Goal: Task Accomplishment & Management: Manage account settings

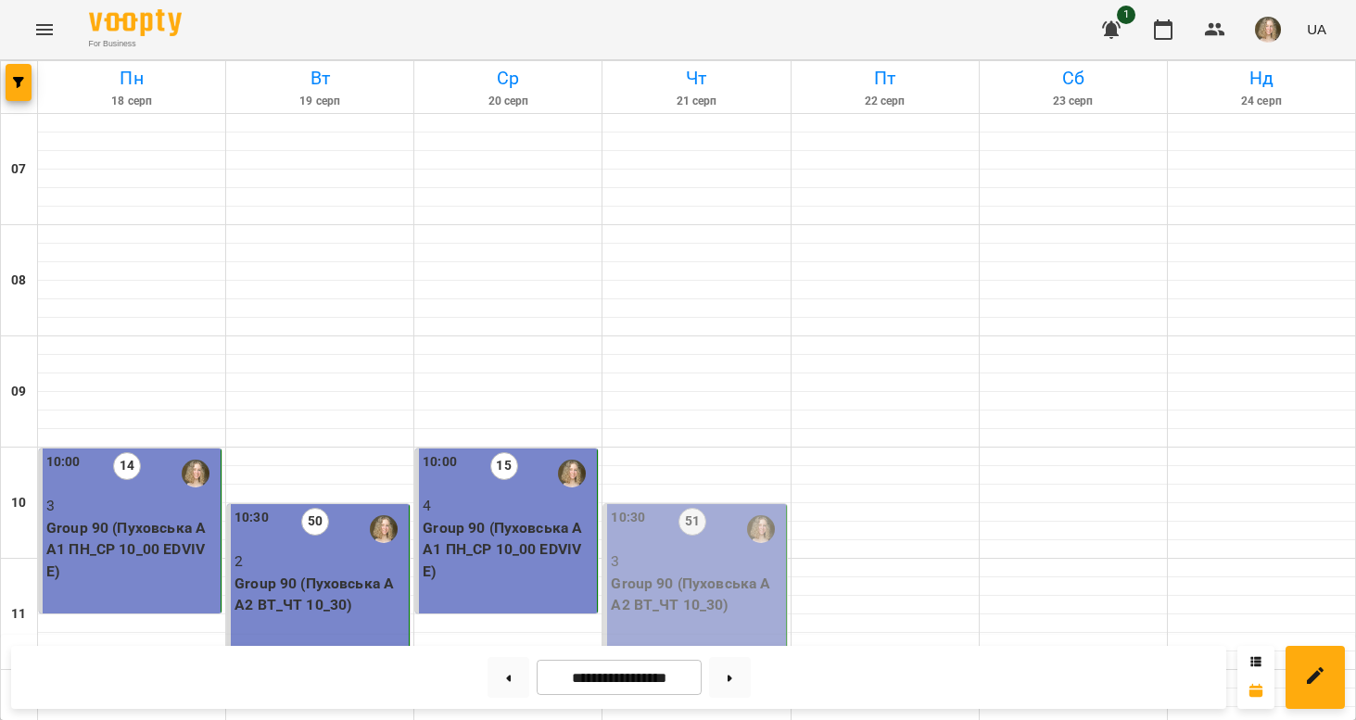
scroll to position [349, 0]
click at [656, 504] on div "10:30 51 3 Group 90 ([PERSON_NAME] А А2 ВТ_ЧТ 10_30)" at bounding box center [694, 586] width 183 height 165
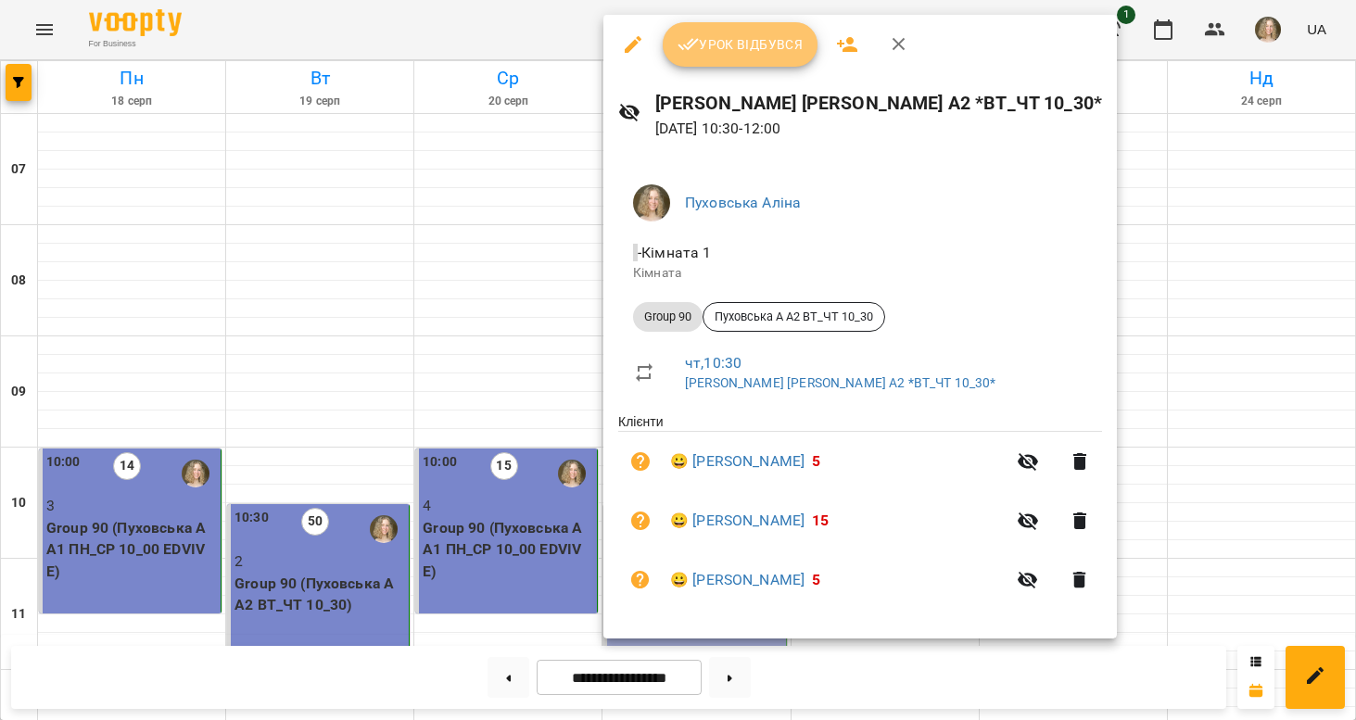
click at [752, 56] on button "Урок відбувся" at bounding box center [741, 44] width 156 height 44
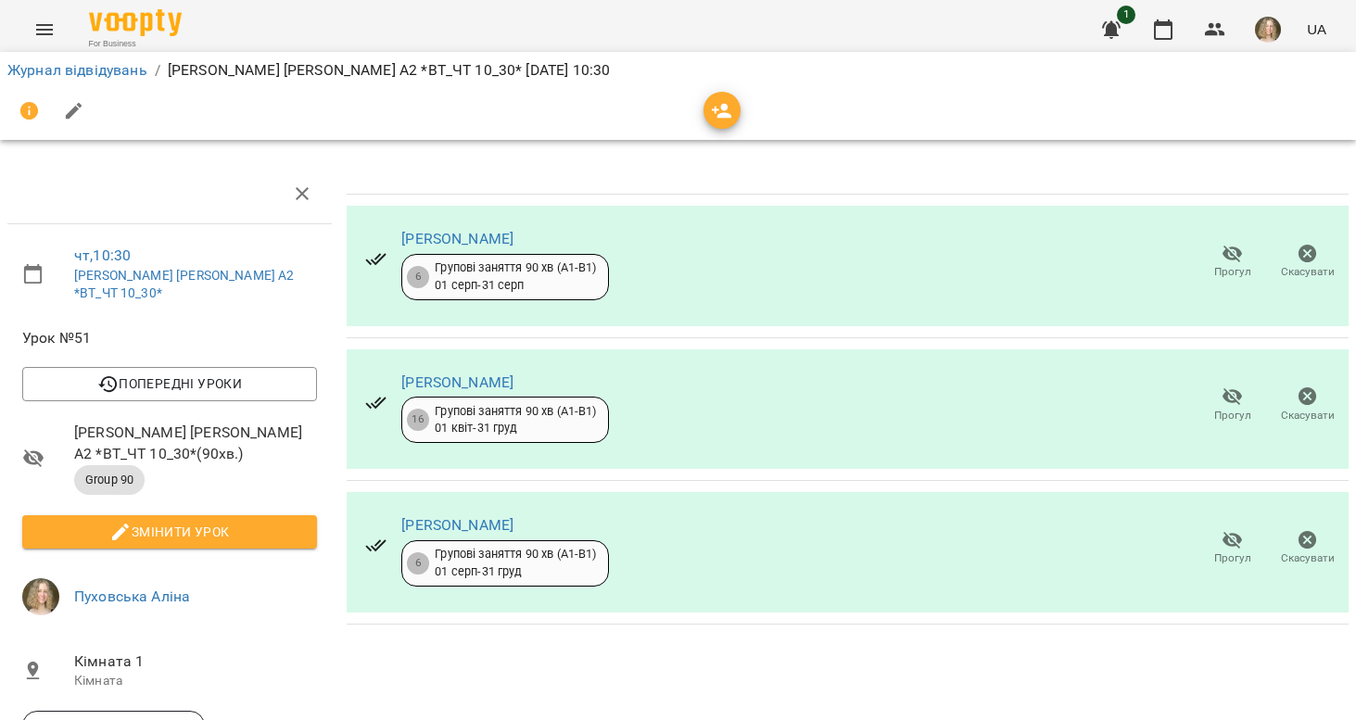
click at [236, 521] on span "Змінити урок" at bounding box center [169, 532] width 265 height 22
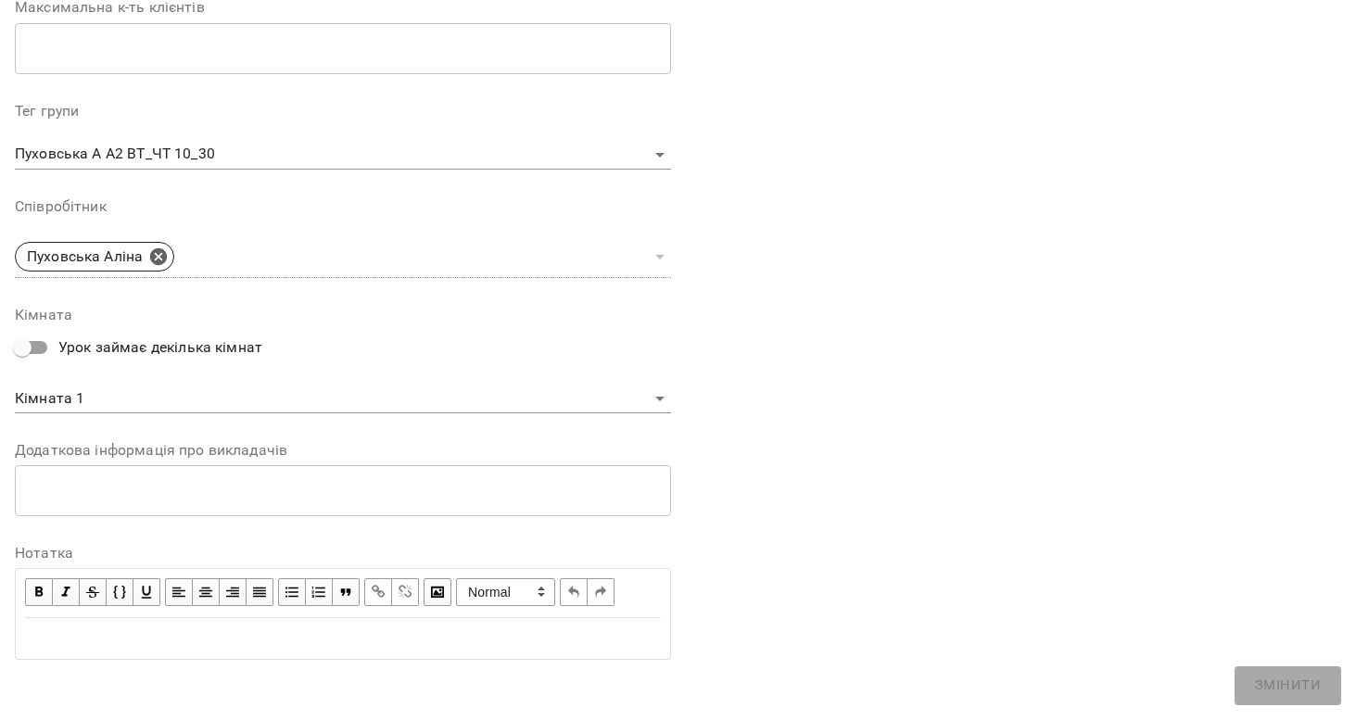
scroll to position [505, 0]
click at [38, 583] on span "button" at bounding box center [39, 593] width 20 height 20
click at [51, 637] on div "Edit text" at bounding box center [343, 639] width 636 height 22
click at [36, 584] on span "button" at bounding box center [39, 593] width 20 height 20
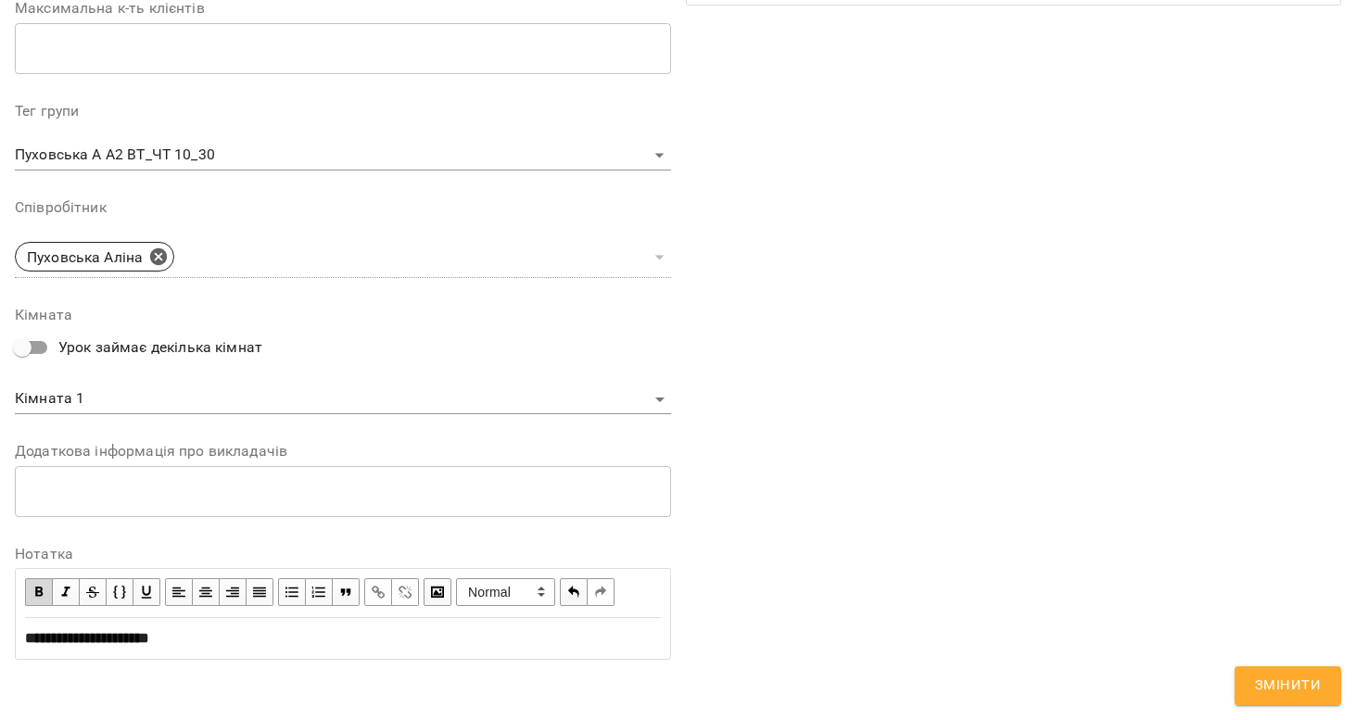
click at [36, 595] on span "button" at bounding box center [39, 592] width 20 height 20
click at [1251, 688] on button "Змінити" at bounding box center [1287, 685] width 107 height 39
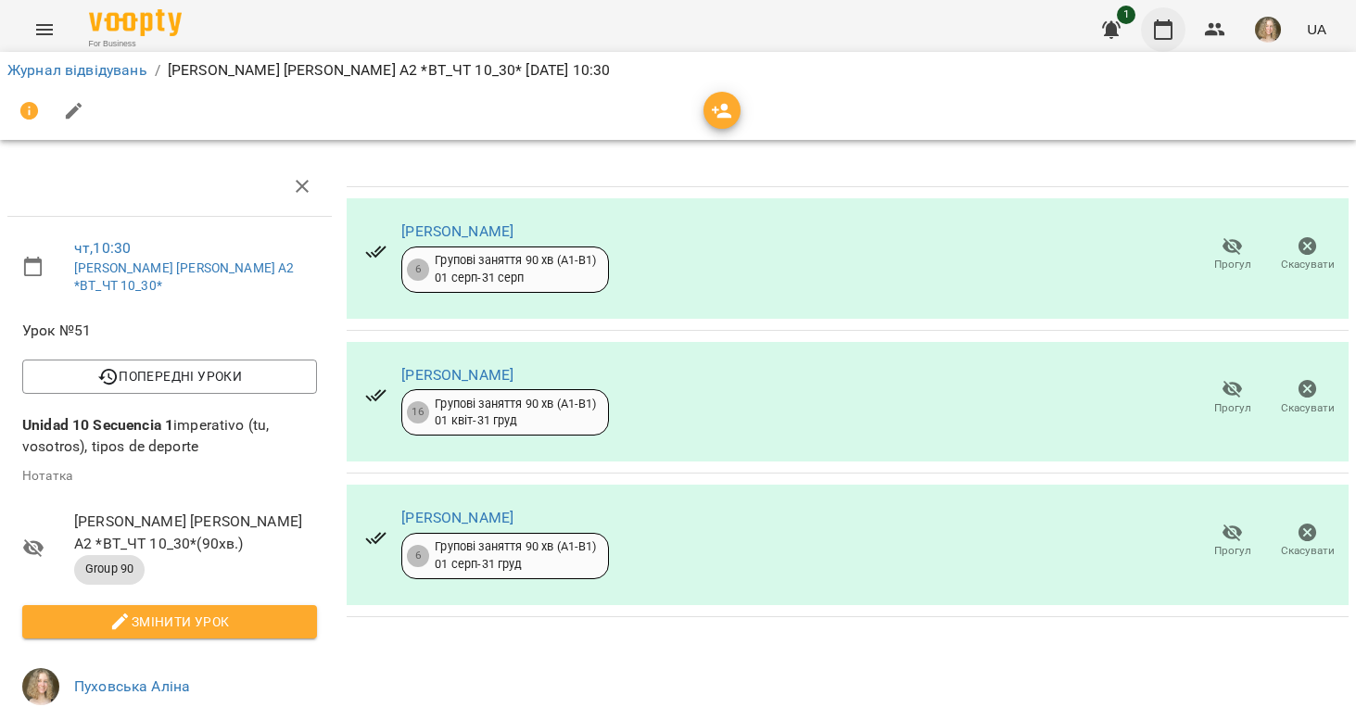
scroll to position [211, 0]
click at [1170, 35] on icon "button" at bounding box center [1163, 30] width 22 height 22
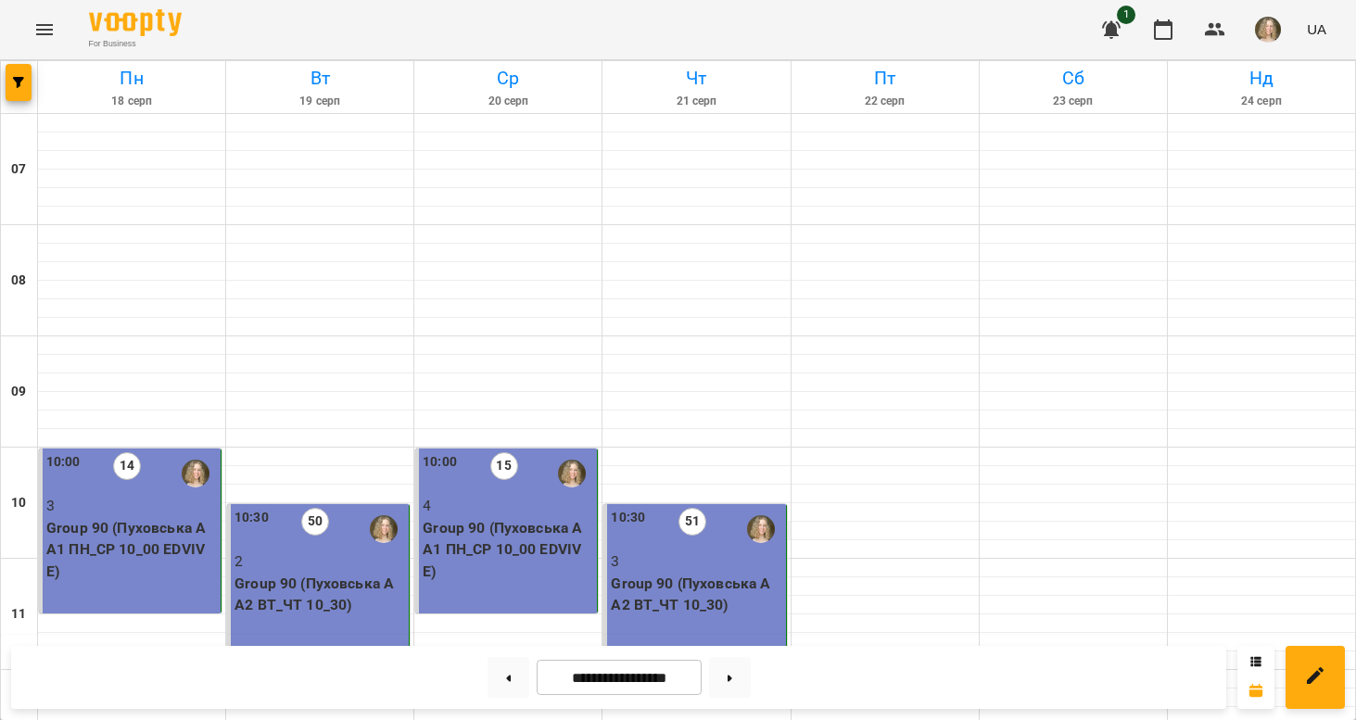
scroll to position [638, 0]
